Goal: Transaction & Acquisition: Purchase product/service

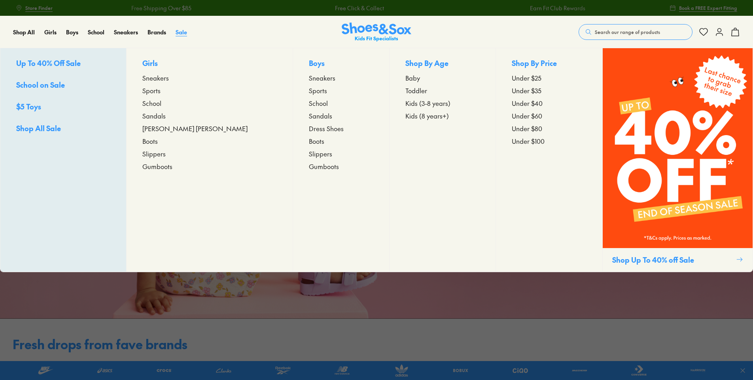
click at [176, 32] on span "Sale" at bounding box center [181, 32] width 11 height 8
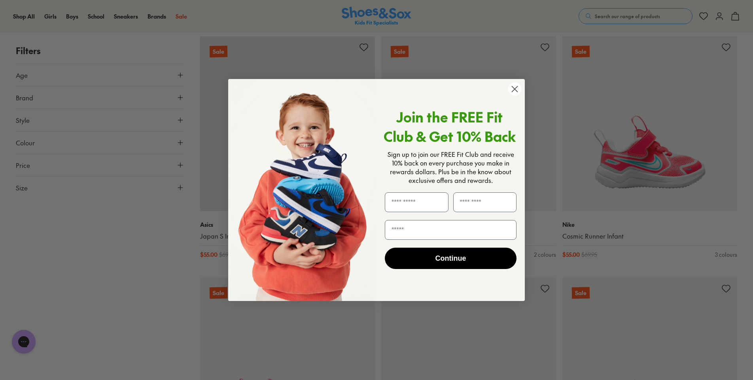
scroll to position [2095, 0]
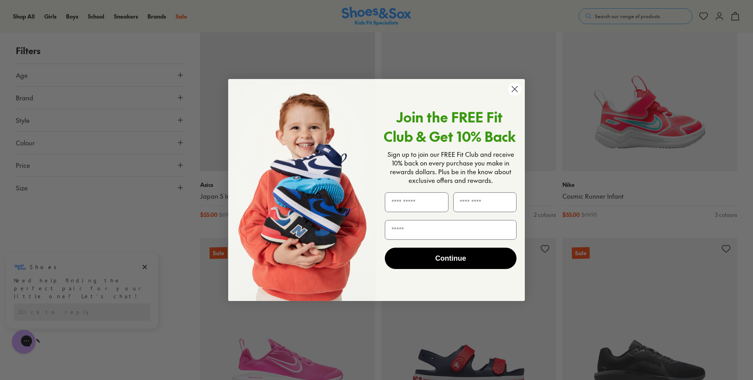
drag, startPoint x: 517, startPoint y: 90, endPoint x: 513, endPoint y: 91, distance: 4.0
click at [517, 90] on circle "Close dialog" at bounding box center [514, 89] width 13 height 13
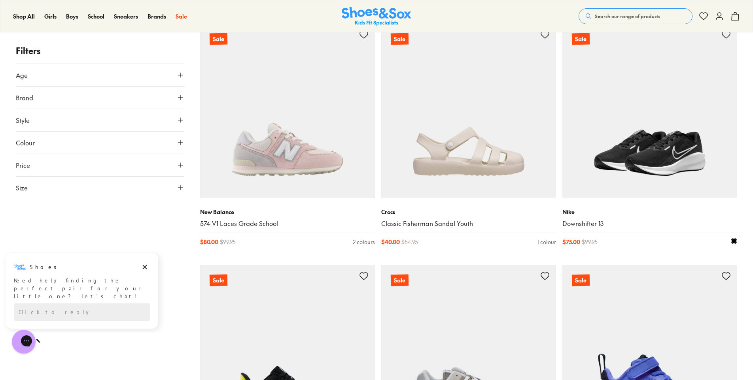
scroll to position [3399, 0]
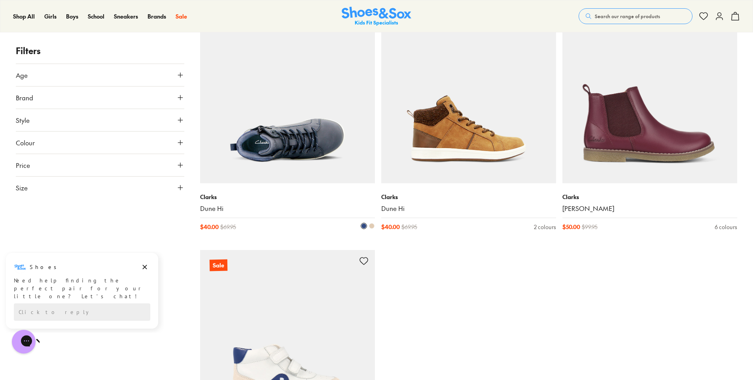
scroll to position [5257, 0]
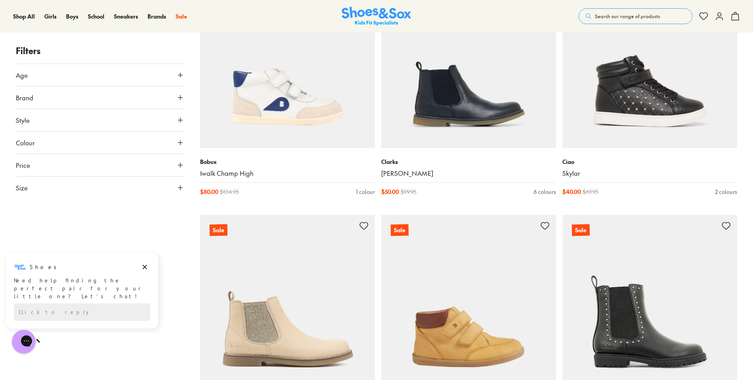
click at [178, 70] on button "Age" at bounding box center [100, 75] width 168 height 22
click at [56, 94] on label "Infant/Toddler" at bounding box center [43, 94] width 37 height 8
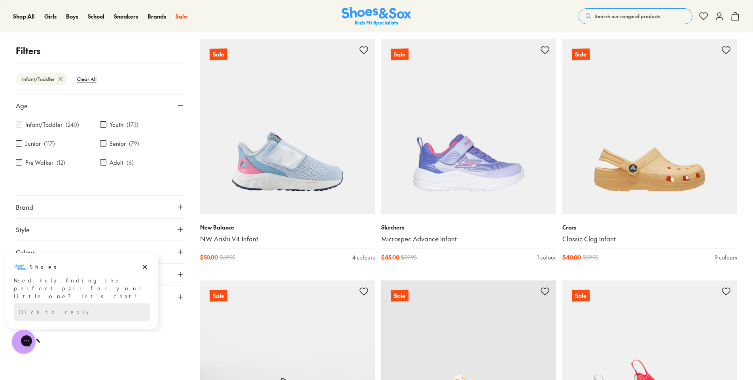
scroll to position [593, 0]
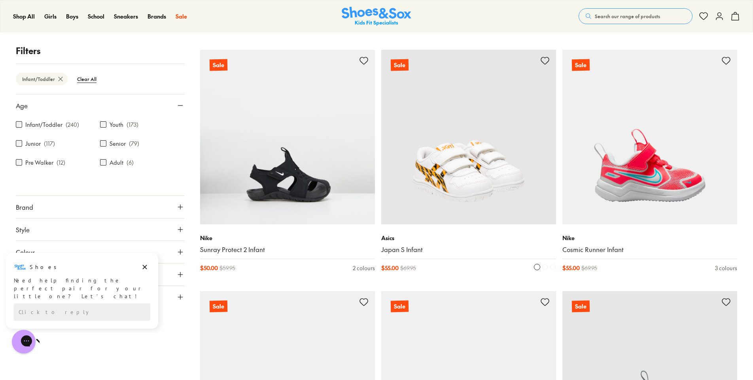
click at [488, 179] on img at bounding box center [468, 137] width 175 height 175
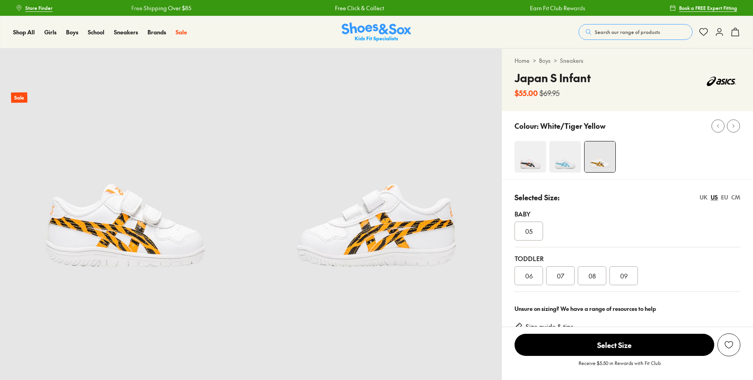
click at [736, 198] on div "CM" at bounding box center [735, 197] width 9 height 8
select select "*"
click at [527, 279] on span "13.5" at bounding box center [528, 275] width 10 height 9
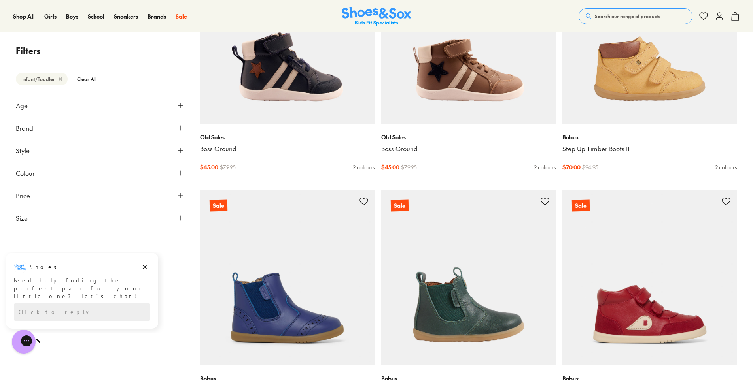
click at [27, 107] on span "Age" at bounding box center [22, 105] width 12 height 9
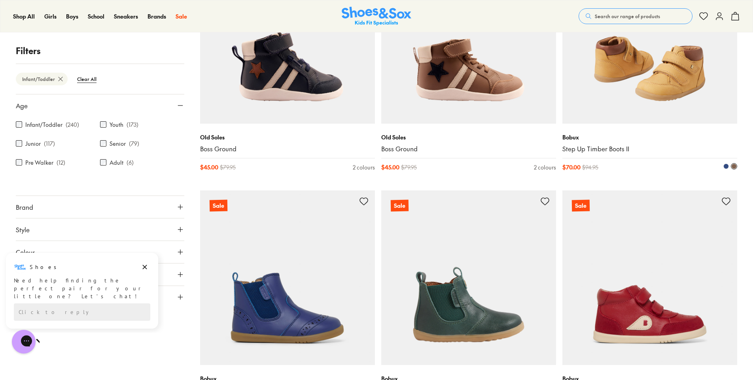
click at [675, 154] on div "Bobux Step Up Timber Boots II $ 70.00 $ 94.95 2 colours" at bounding box center [649, 152] width 175 height 57
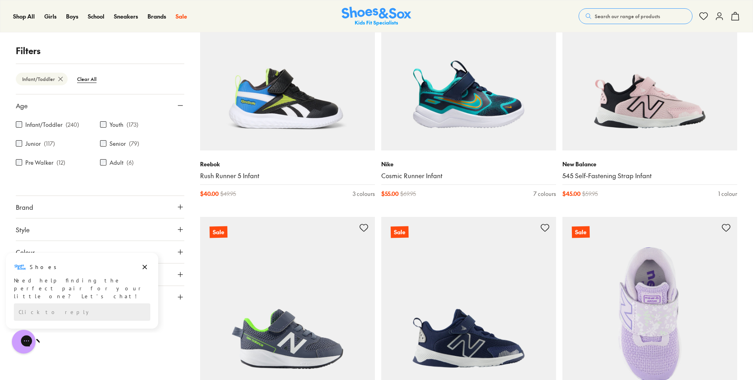
scroll to position [4870, 0]
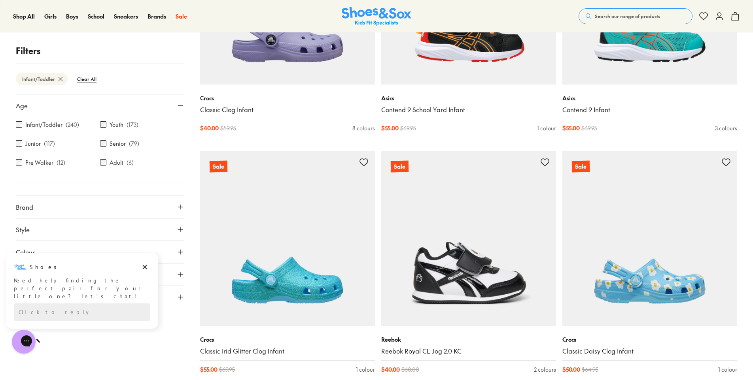
scroll to position [6926, 0]
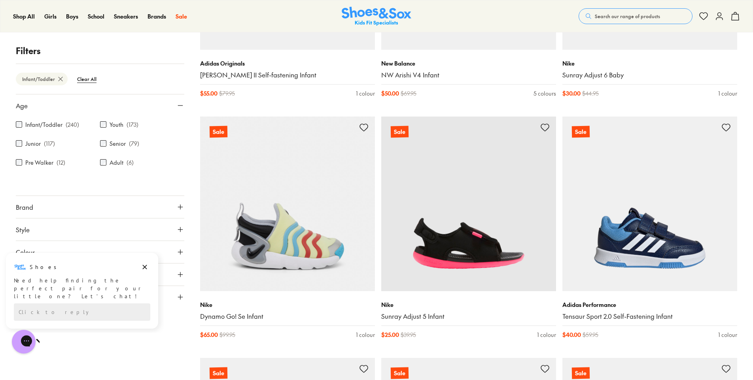
scroll to position [8033, 0]
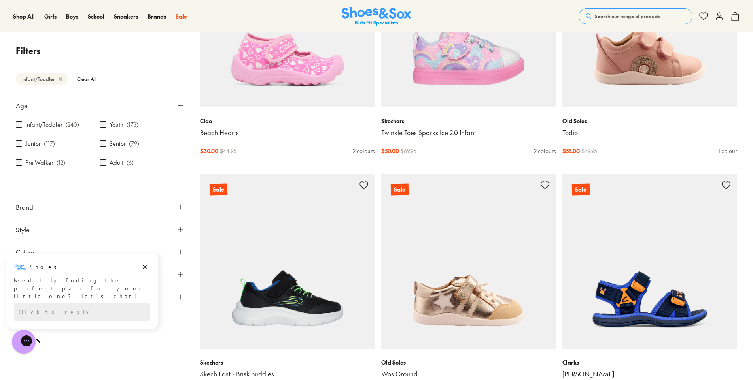
scroll to position [12302, 0]
